Goal: Check status: Check status

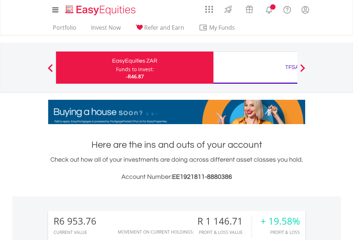
scroll to position [69, 112]
click at [116, 67] on div "Funds to invest:" at bounding box center [135, 69] width 38 height 7
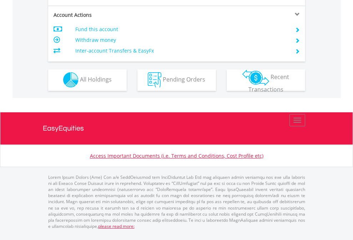
scroll to position [668, 0]
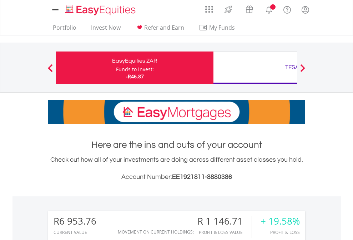
scroll to position [562, 0]
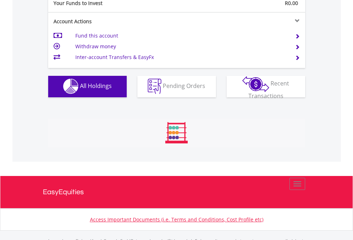
scroll to position [707, 0]
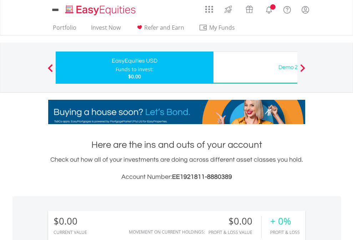
scroll to position [69, 112]
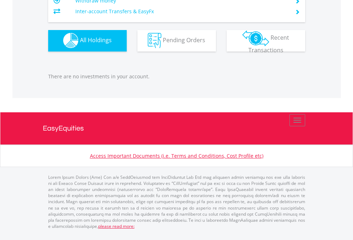
scroll to position [707, 0]
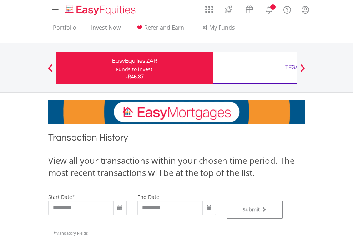
type input "**********"
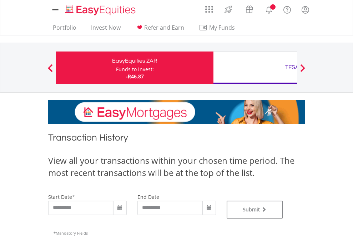
type input "**********"
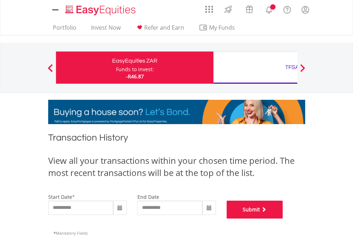
click at [283, 218] on button "Submit" at bounding box center [255, 209] width 56 height 18
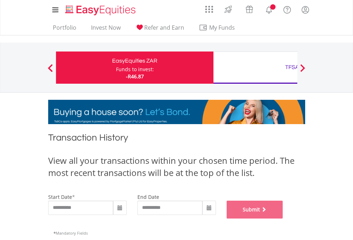
scroll to position [290, 0]
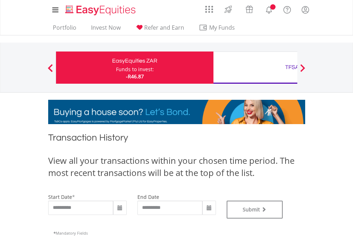
click at [255, 67] on div "TFSA" at bounding box center [292, 67] width 149 height 10
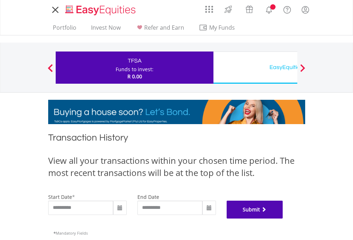
click at [283, 218] on button "Submit" at bounding box center [255, 209] width 56 height 18
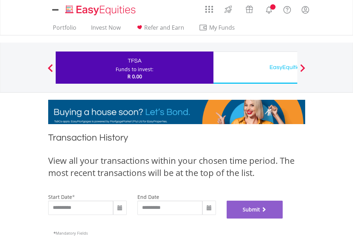
scroll to position [290, 0]
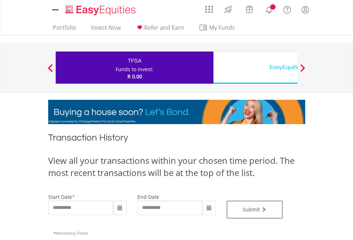
click at [255, 67] on div "EasyEquities USD" at bounding box center [292, 67] width 149 height 10
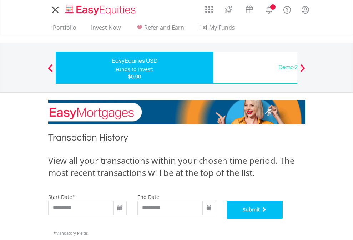
click at [283, 218] on button "Submit" at bounding box center [255, 209] width 56 height 18
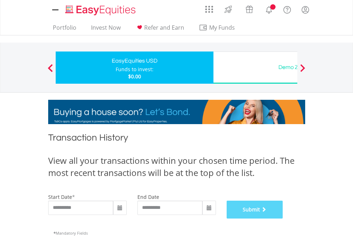
scroll to position [290, 0]
